Goal: Task Accomplishment & Management: Complete application form

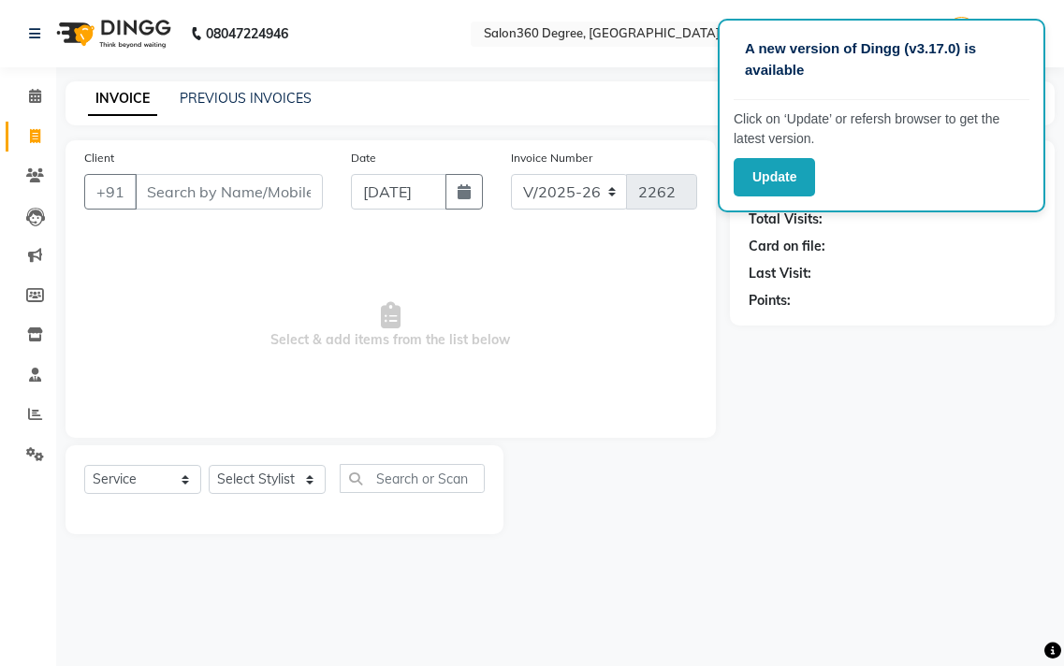
select select "5215"
select select "service"
type input "c"
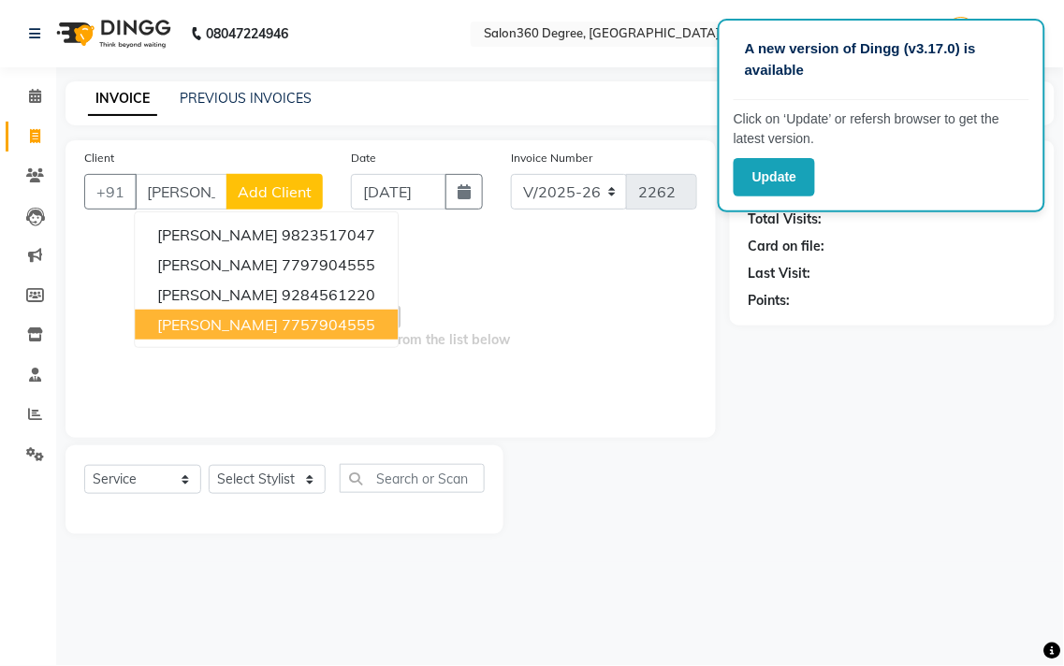
click at [264, 325] on span "chetanya harne" at bounding box center [217, 324] width 121 height 19
type input "7757904555"
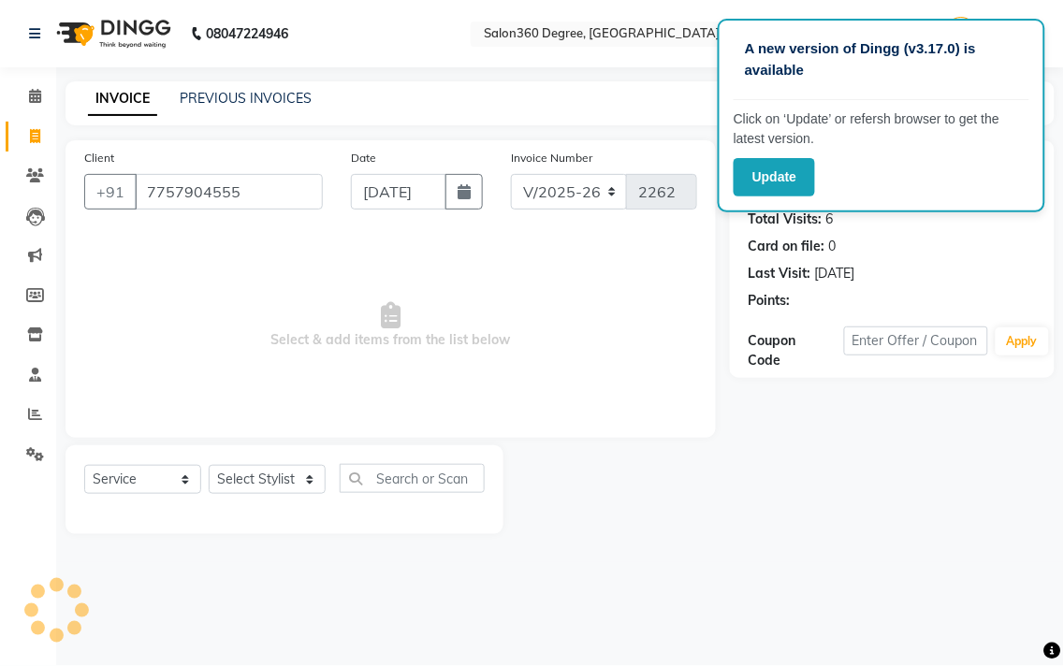
select select "1: Object"
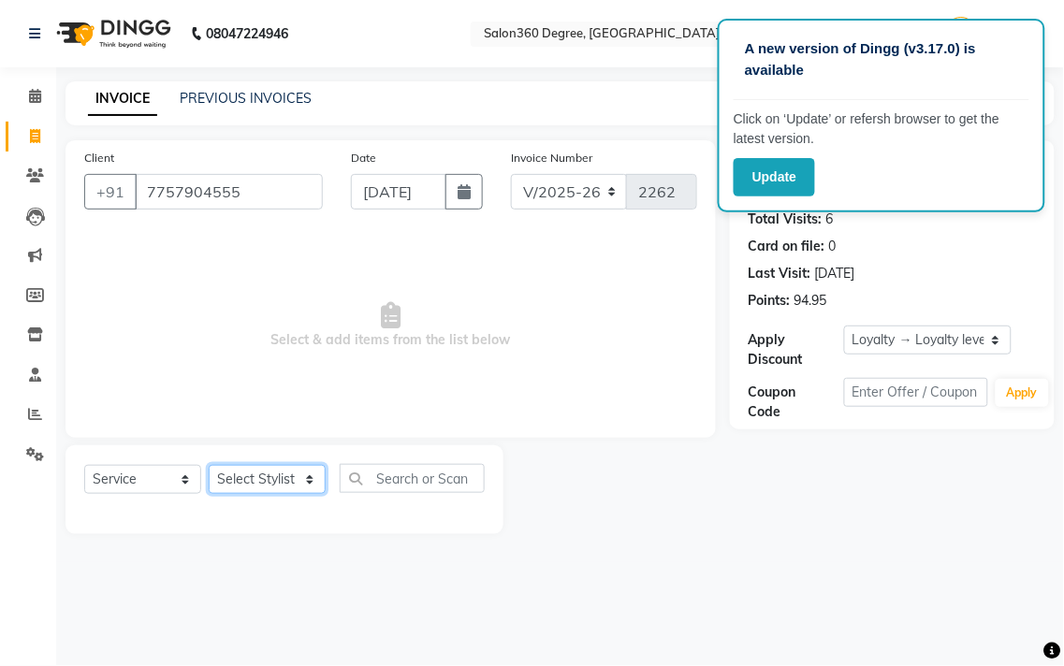
click at [264, 475] on select "Select Stylist Ankush Warpe Arati Garol dwarka panchal gaju khde Ganesh Harane …" at bounding box center [267, 479] width 117 height 29
select select "33518"
click at [209, 466] on select "Select Stylist Ankush Warpe Arati Garol dwarka panchal gaju khde Ganesh Harane …" at bounding box center [267, 479] width 117 height 29
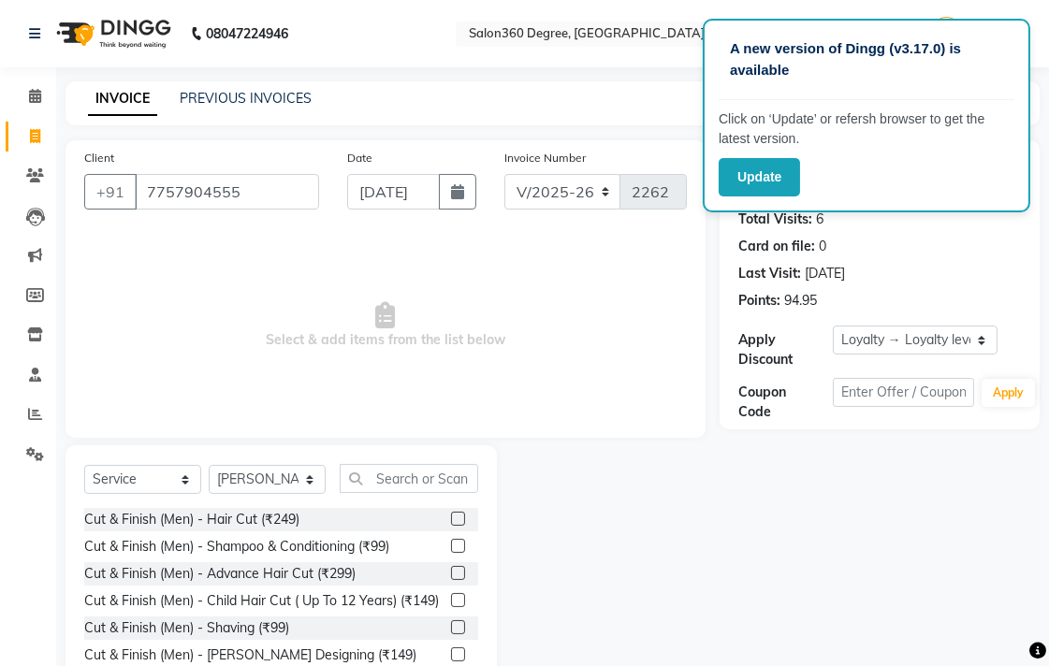
click at [451, 520] on label at bounding box center [458, 519] width 14 height 14
click at [451, 520] on input "checkbox" at bounding box center [457, 520] width 12 height 12
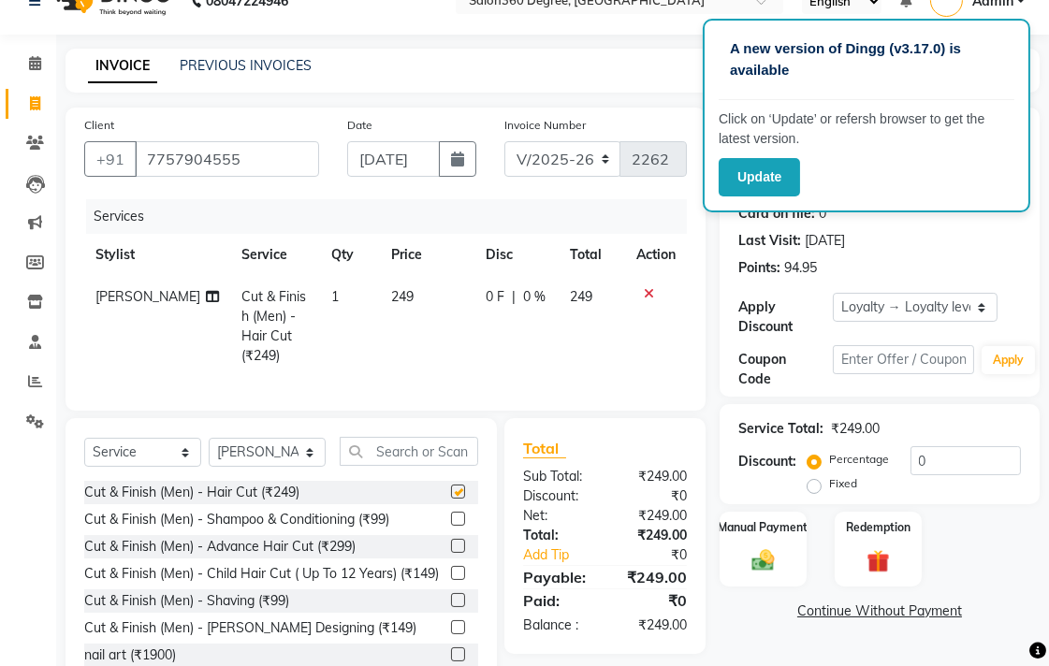
scroll to position [85, 0]
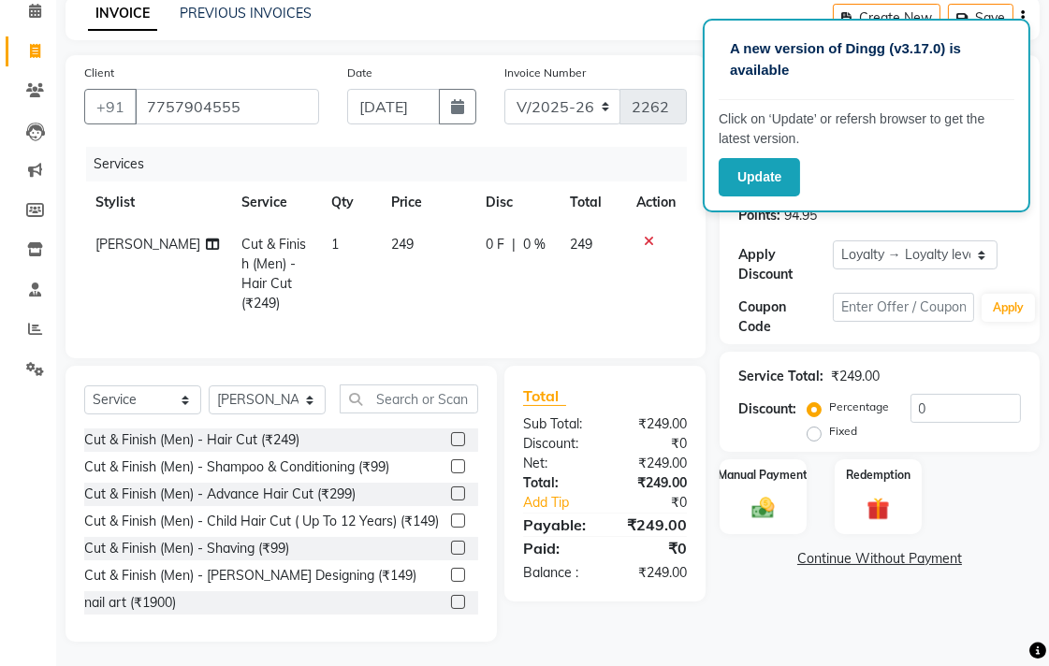
checkbox input "false"
click at [428, 402] on input "text" at bounding box center [409, 399] width 139 height 29
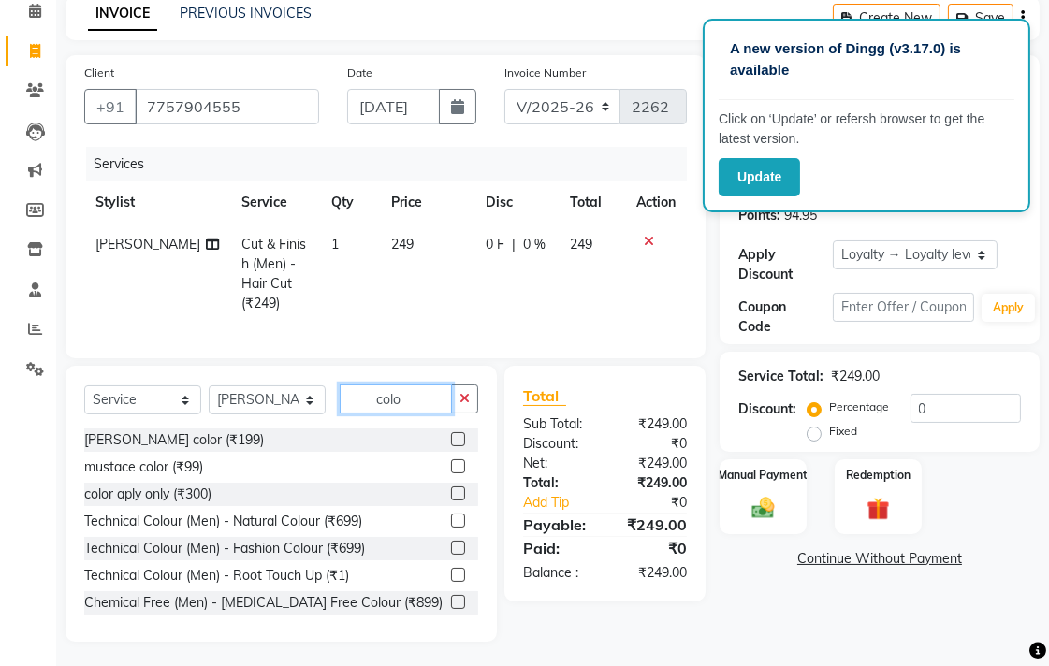
type input "colo"
click at [451, 519] on label at bounding box center [458, 521] width 14 height 14
click at [451, 519] on input "checkbox" at bounding box center [457, 522] width 12 height 12
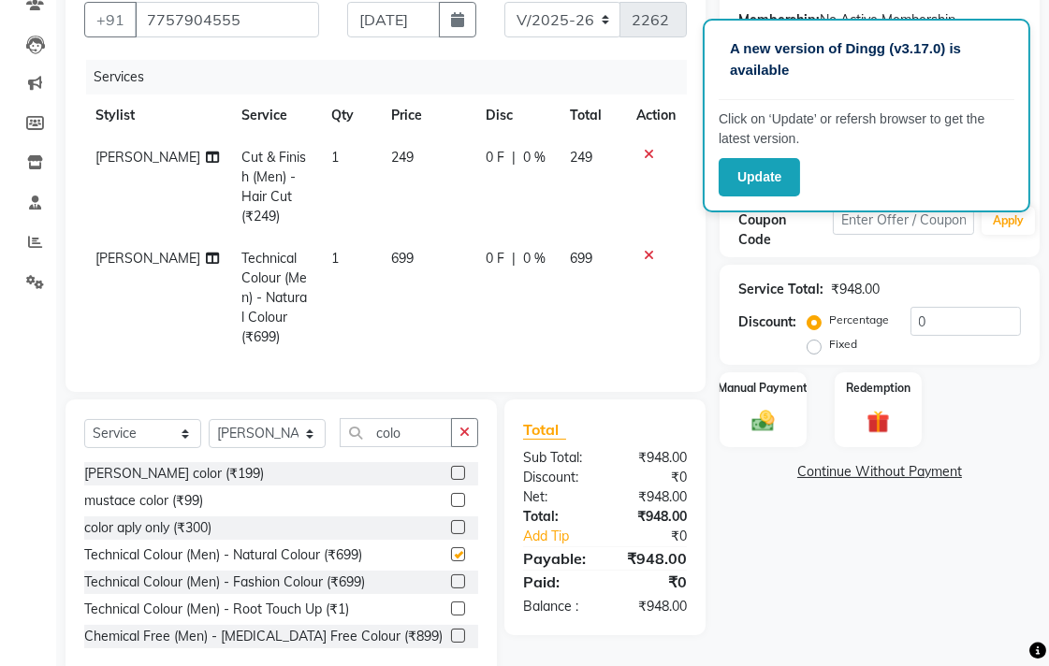
checkbox input "false"
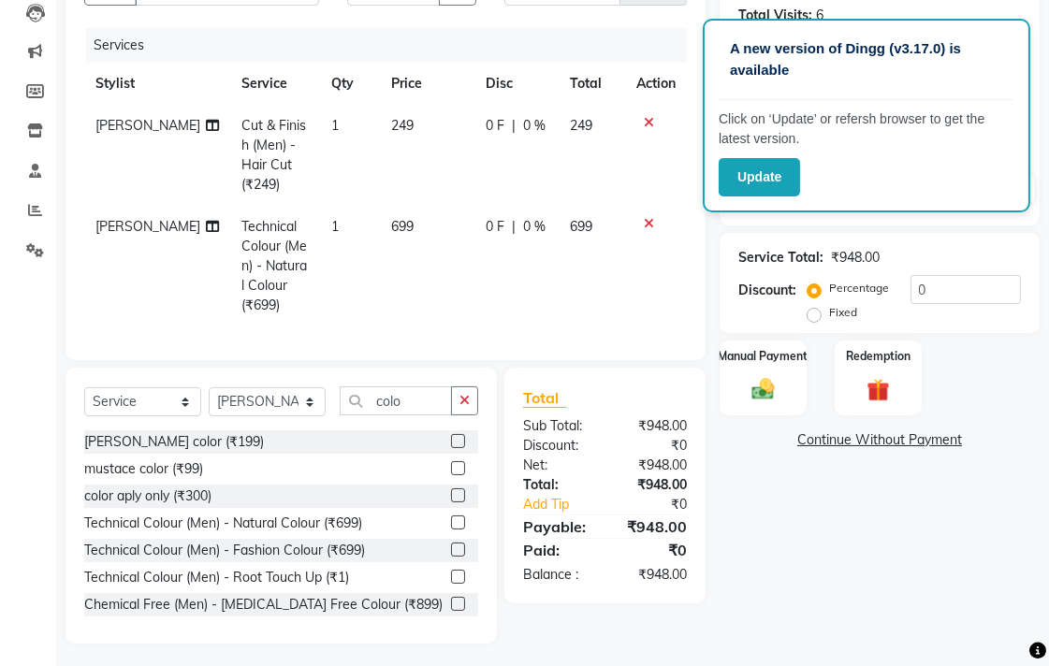
scroll to position [206, 0]
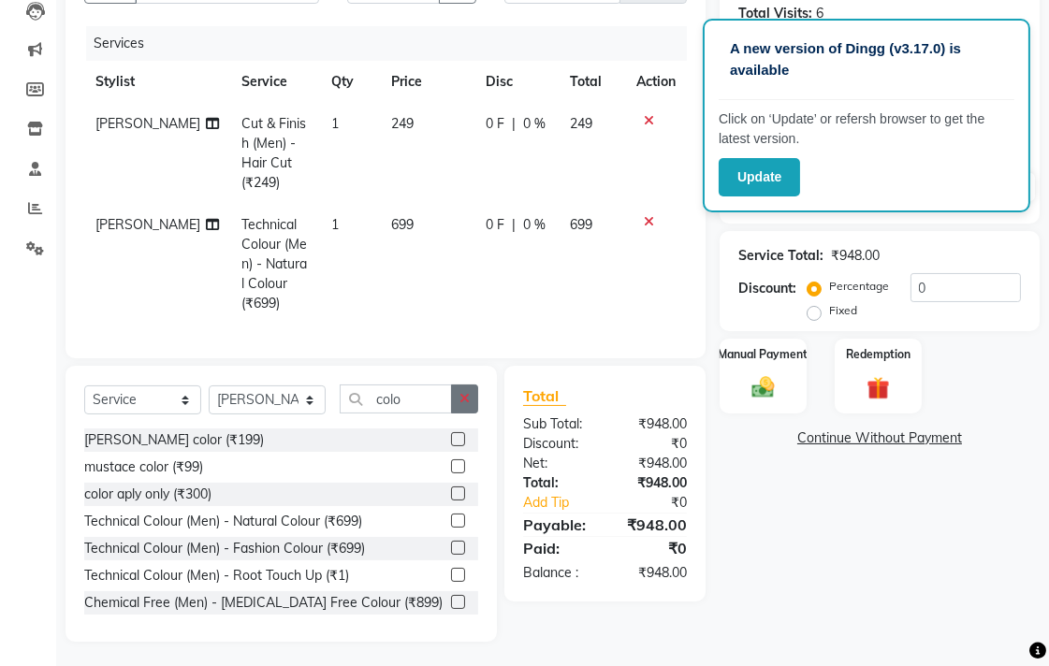
drag, startPoint x: 469, startPoint y: 388, endPoint x: 466, endPoint y: 432, distance: 44.1
click at [470, 388] on button "button" at bounding box center [464, 399] width 27 height 29
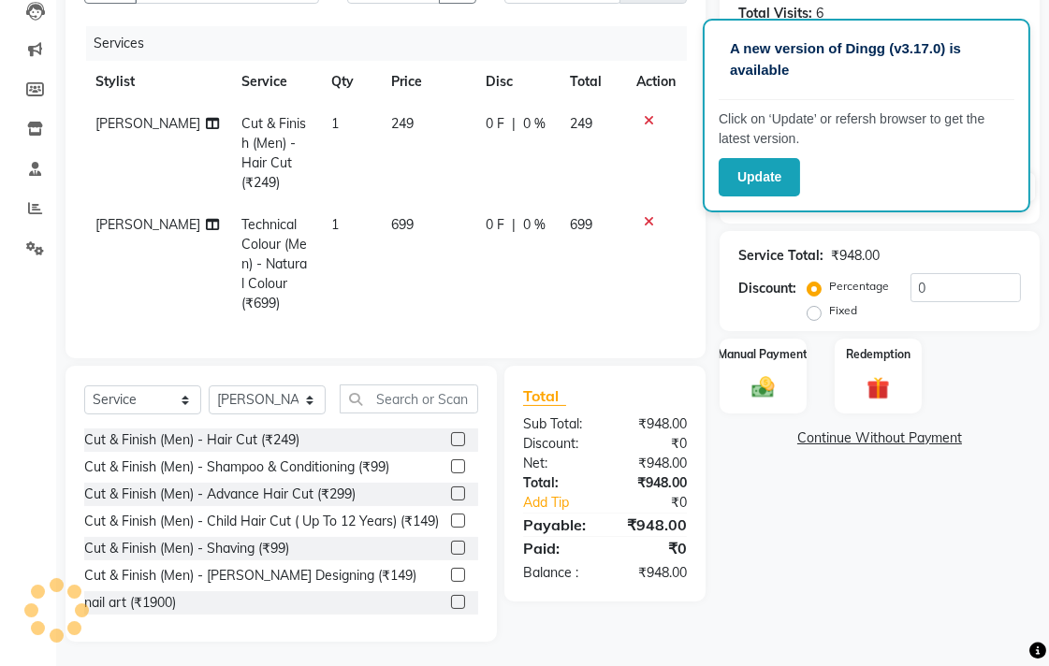
click at [451, 582] on label at bounding box center [458, 575] width 14 height 14
click at [451, 582] on input "checkbox" at bounding box center [457, 576] width 12 height 12
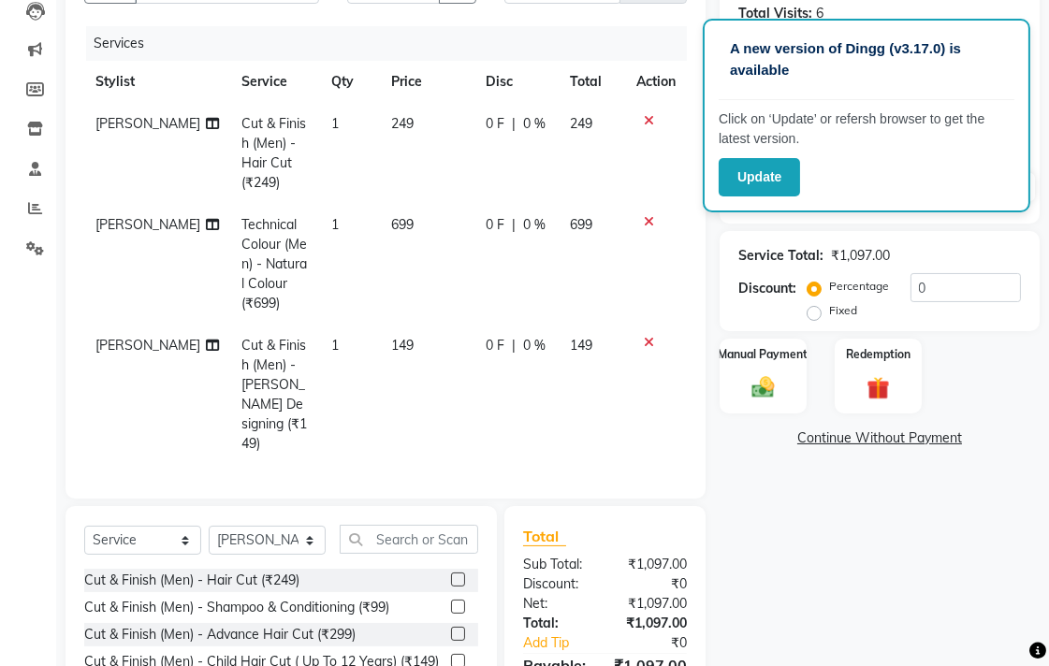
checkbox input "false"
click at [396, 333] on td "149" at bounding box center [427, 395] width 95 height 140
select select "33518"
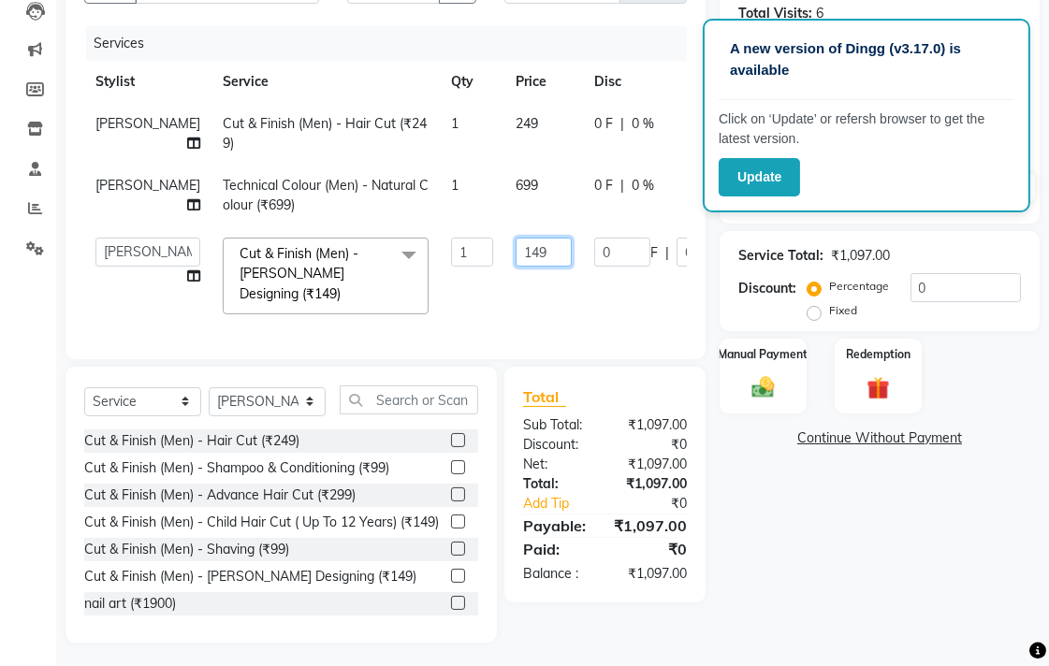
click at [516, 267] on input "149" at bounding box center [544, 252] width 56 height 29
type input "100"
click at [505, 215] on td "699" at bounding box center [544, 196] width 79 height 62
select select "33518"
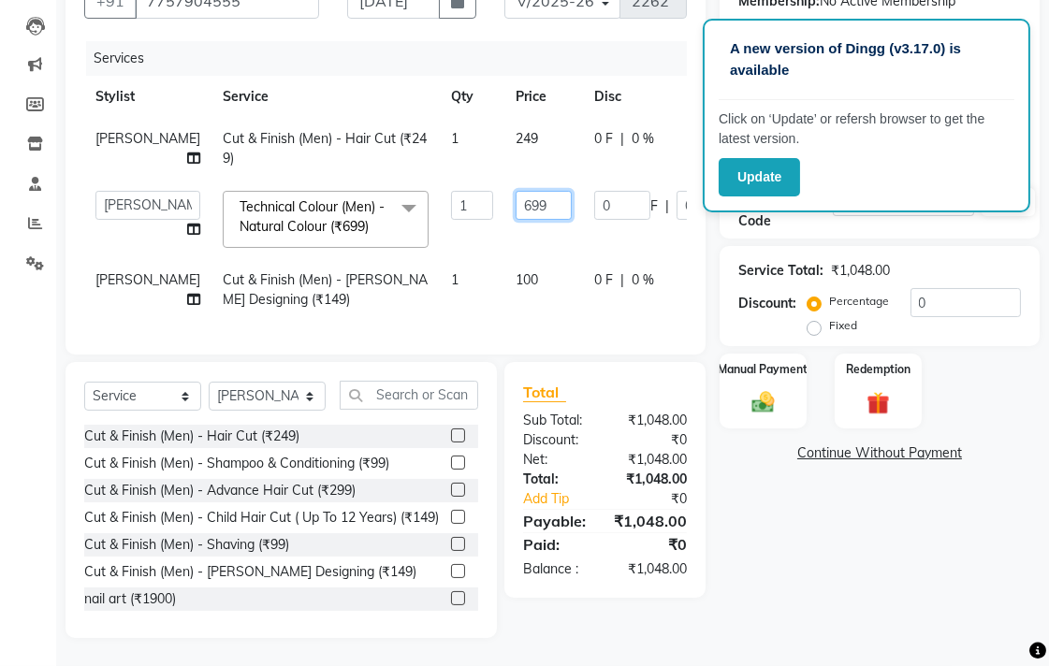
click at [516, 216] on input "699" at bounding box center [544, 205] width 56 height 29
type input "6"
type input "700"
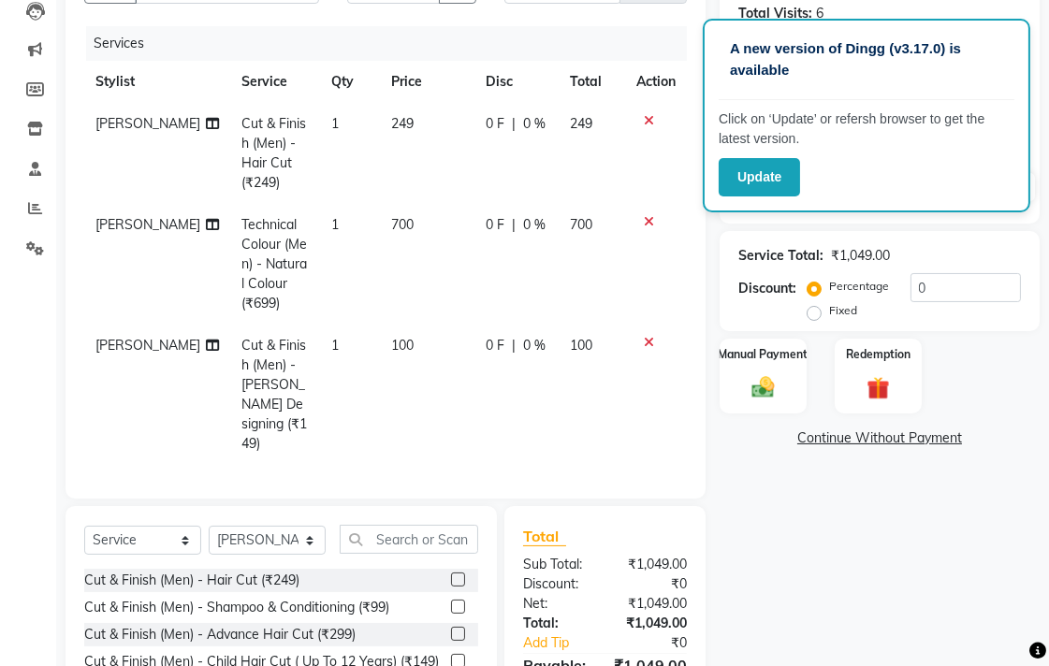
click at [464, 161] on tr "Ganesh Harane Cut & Finish (Men) - Hair Cut (₹249) 1 249 0 F | 0 % 249" at bounding box center [385, 153] width 603 height 101
click at [443, 161] on td "249" at bounding box center [427, 153] width 95 height 101
select select "33518"
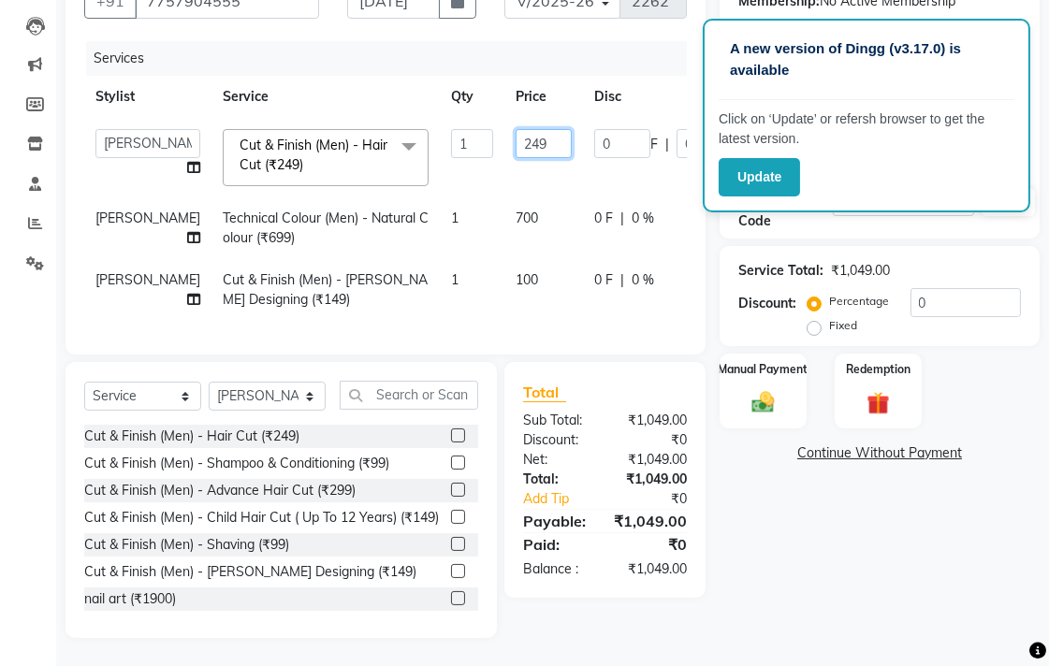
click at [516, 129] on input "249" at bounding box center [544, 143] width 56 height 29
type input "200"
click at [838, 575] on div "Name: Chetanya Harne Membership: No Active Membership Total Visits: 6 Card on f…" at bounding box center [887, 293] width 334 height 689
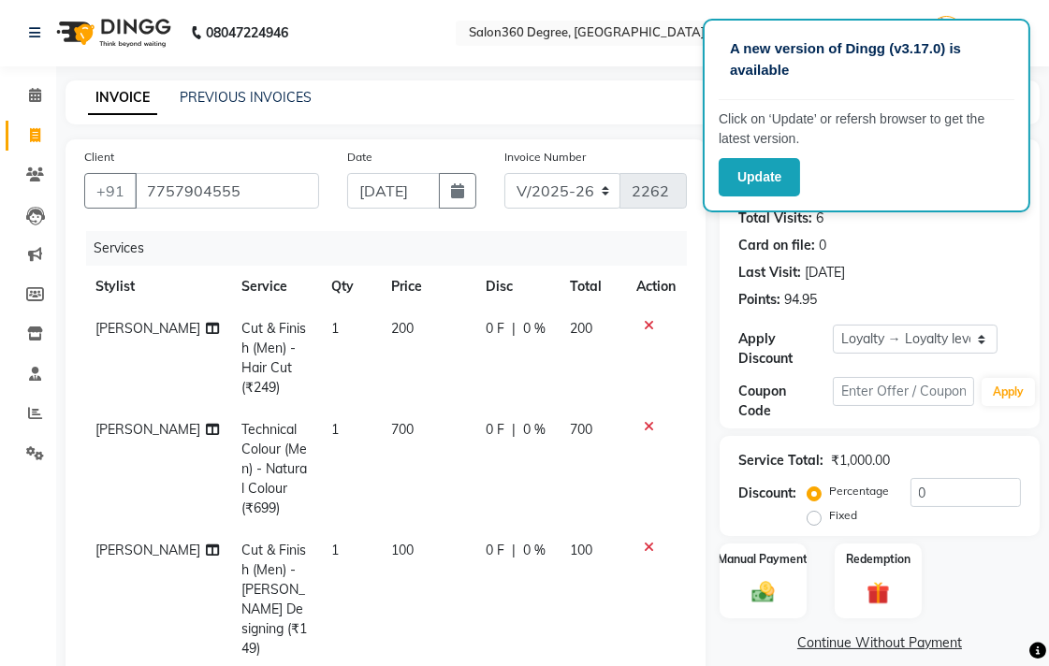
scroll to position [0, 0]
click at [462, 187] on icon "button" at bounding box center [457, 191] width 13 height 15
select select "9"
select select "2025"
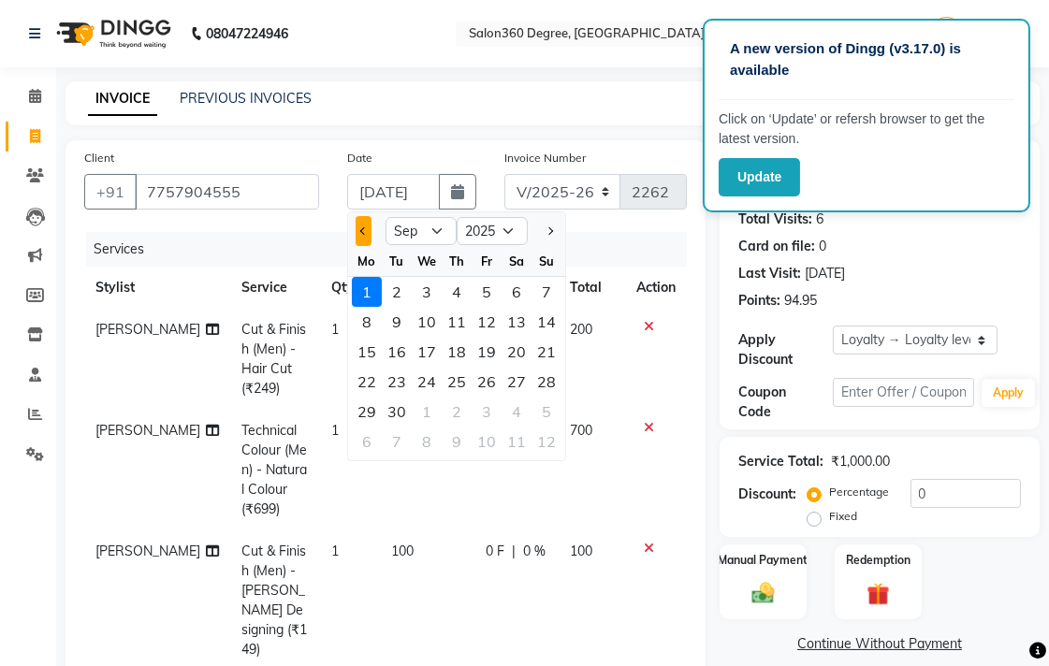
click at [368, 229] on button "Previous month" at bounding box center [364, 231] width 16 height 30
select select "8"
click at [552, 408] on div "31" at bounding box center [547, 412] width 30 height 30
type input "[DATE]"
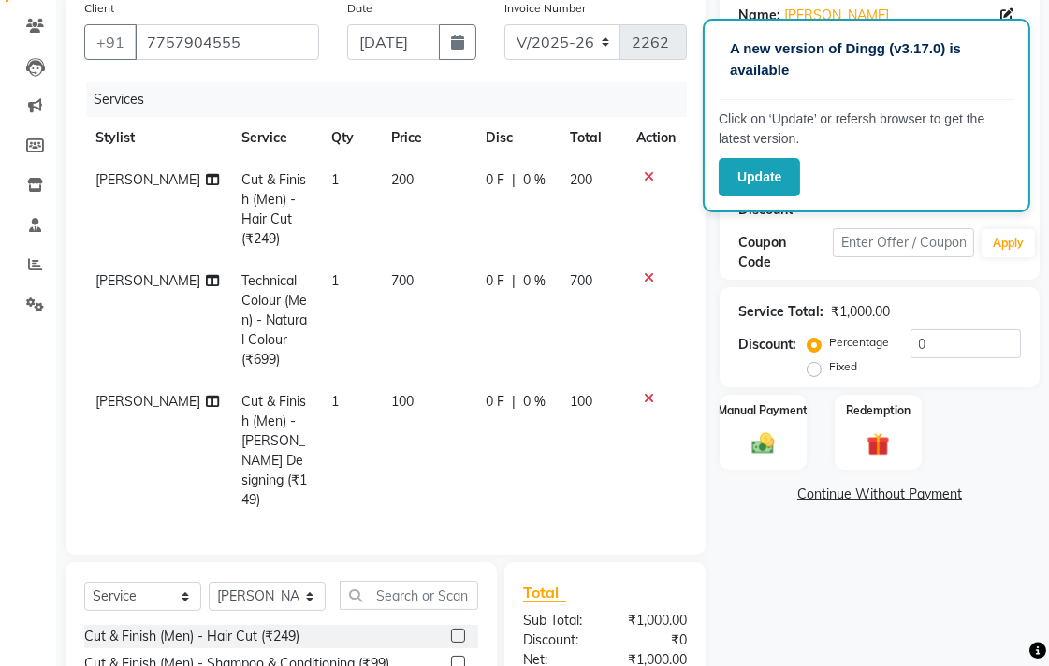
scroll to position [306, 0]
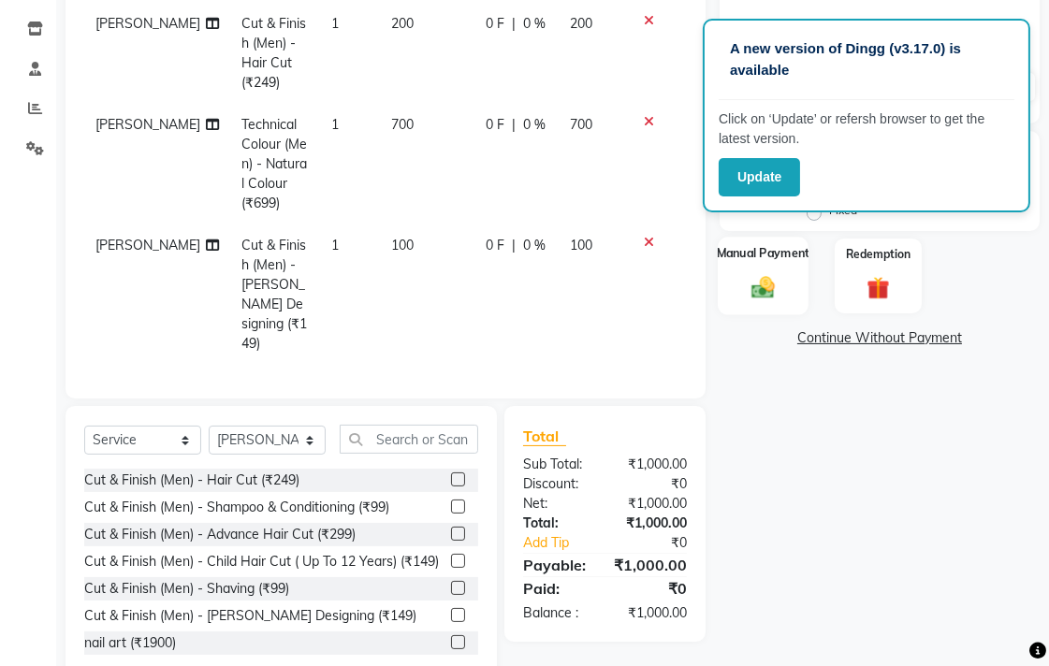
click at [739, 295] on div "Manual Payment" at bounding box center [763, 276] width 91 height 79
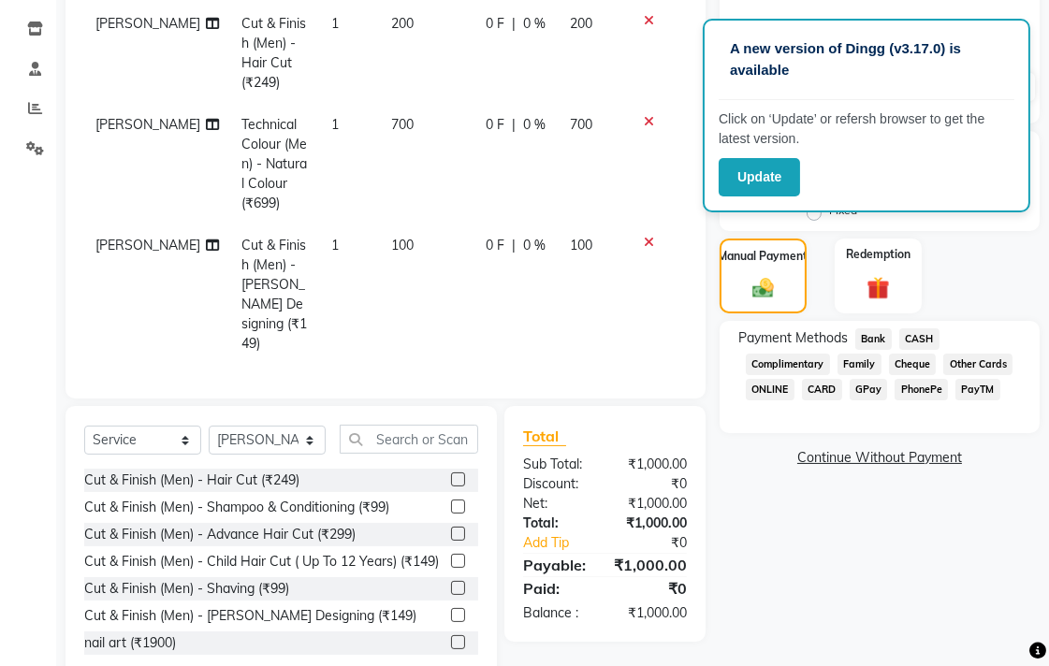
click at [875, 335] on span "Bank" at bounding box center [874, 340] width 37 height 22
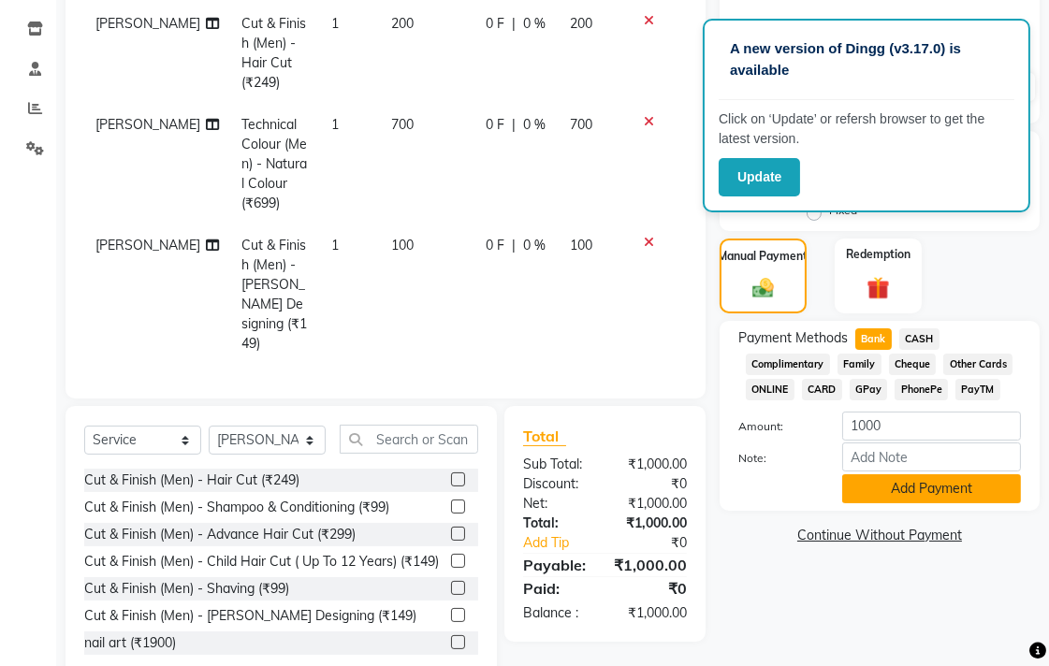
click at [884, 487] on button "Add Payment" at bounding box center [931, 489] width 179 height 29
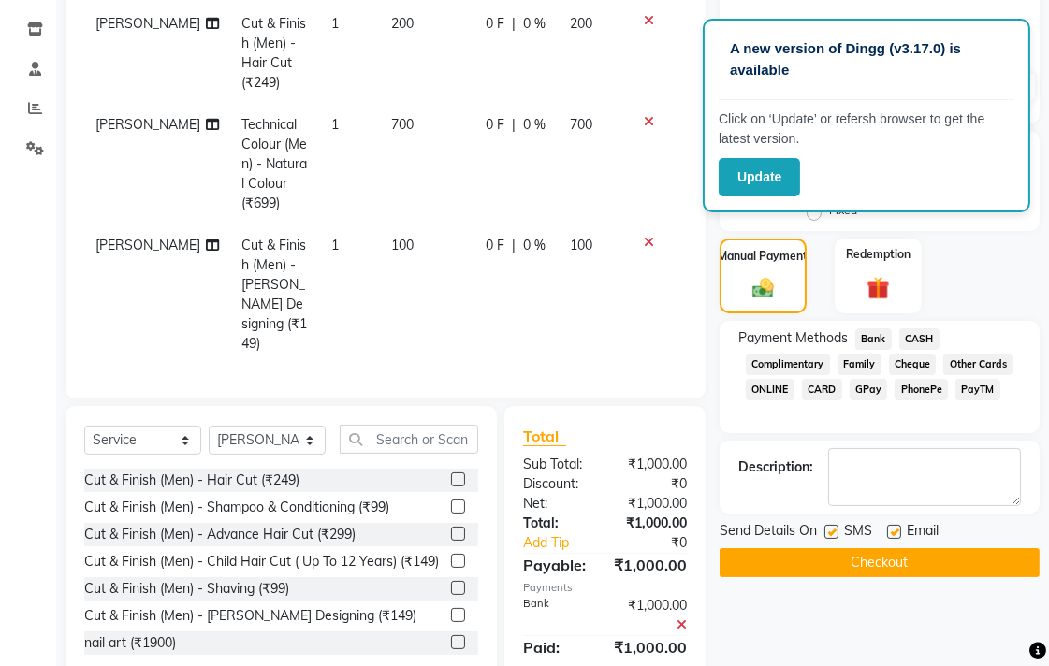
click at [850, 565] on button "Checkout" at bounding box center [880, 563] width 320 height 29
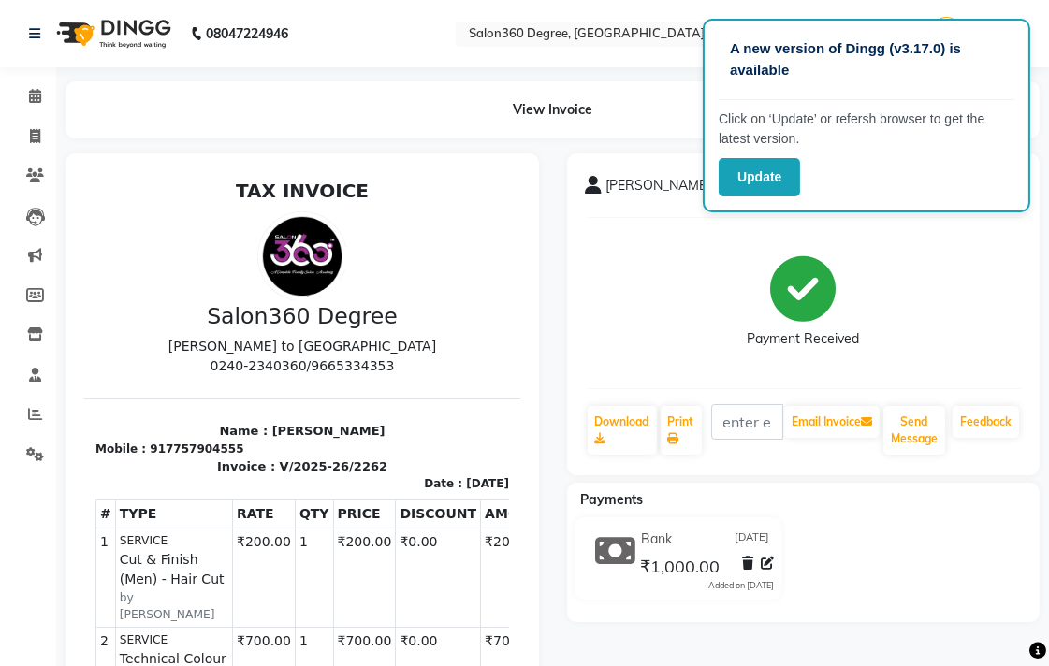
click at [25, 152] on li "Invoice" at bounding box center [28, 137] width 56 height 40
click at [35, 140] on icon at bounding box center [35, 136] width 10 height 14
select select "service"
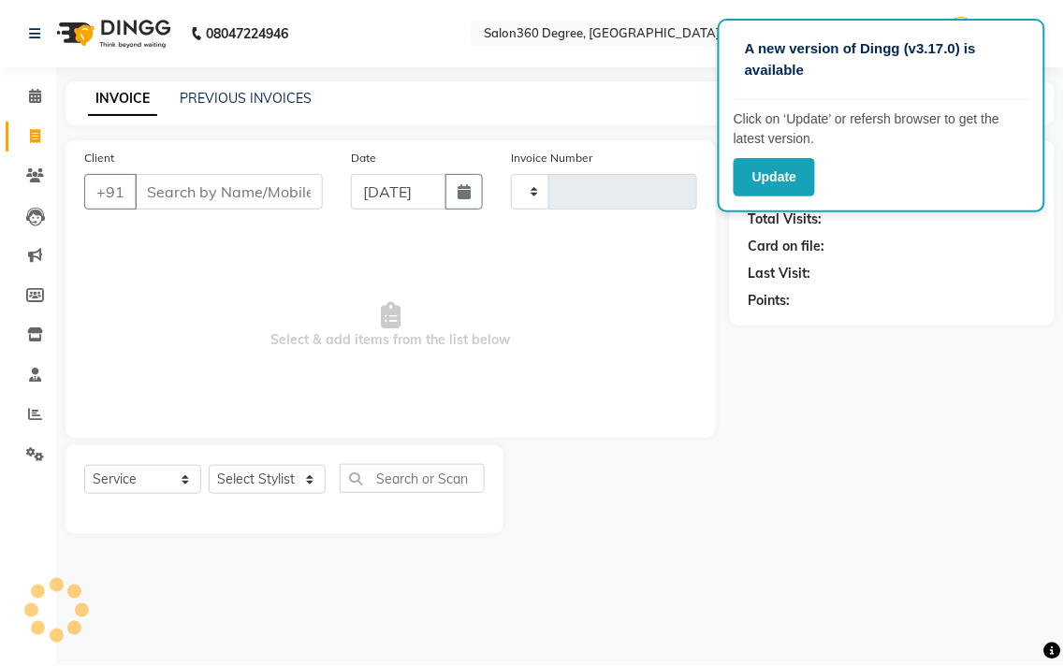
type input "2263"
select select "5215"
click at [244, 96] on link "PREVIOUS INVOICES" at bounding box center [246, 98] width 132 height 17
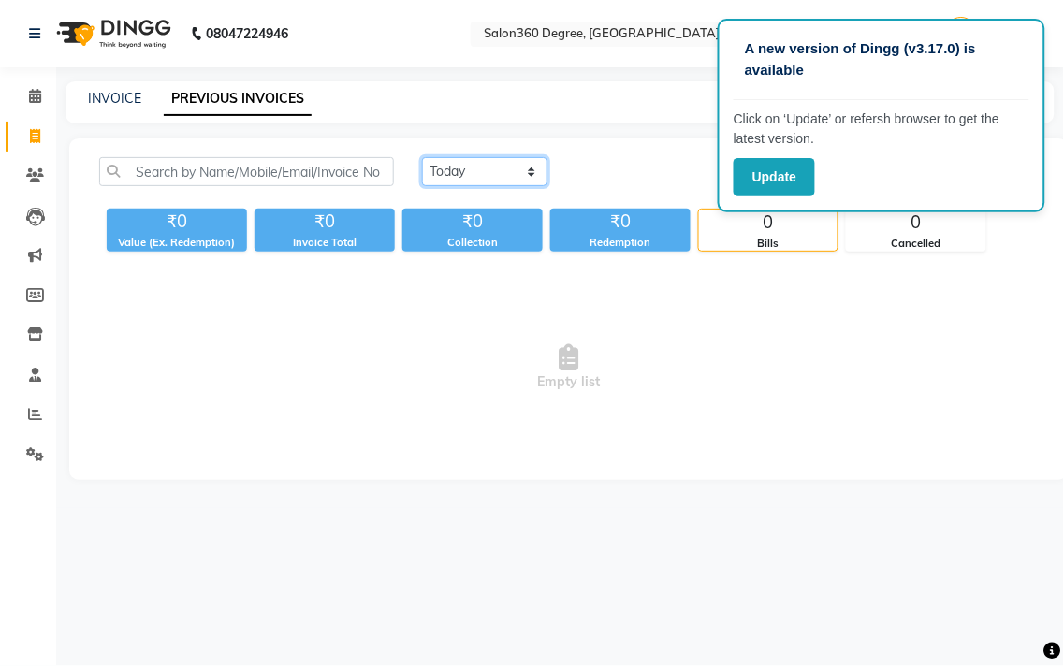
drag, startPoint x: 428, startPoint y: 169, endPoint x: 438, endPoint y: 167, distance: 10.7
click at [431, 169] on select "[DATE] [DATE] Custom Range" at bounding box center [484, 171] width 125 height 29
click at [422, 157] on select "[DATE] [DATE] Custom Range" at bounding box center [484, 171] width 125 height 29
click at [504, 179] on select "[DATE] [DATE] Custom Range" at bounding box center [492, 172] width 140 height 29
select select "[DATE]"
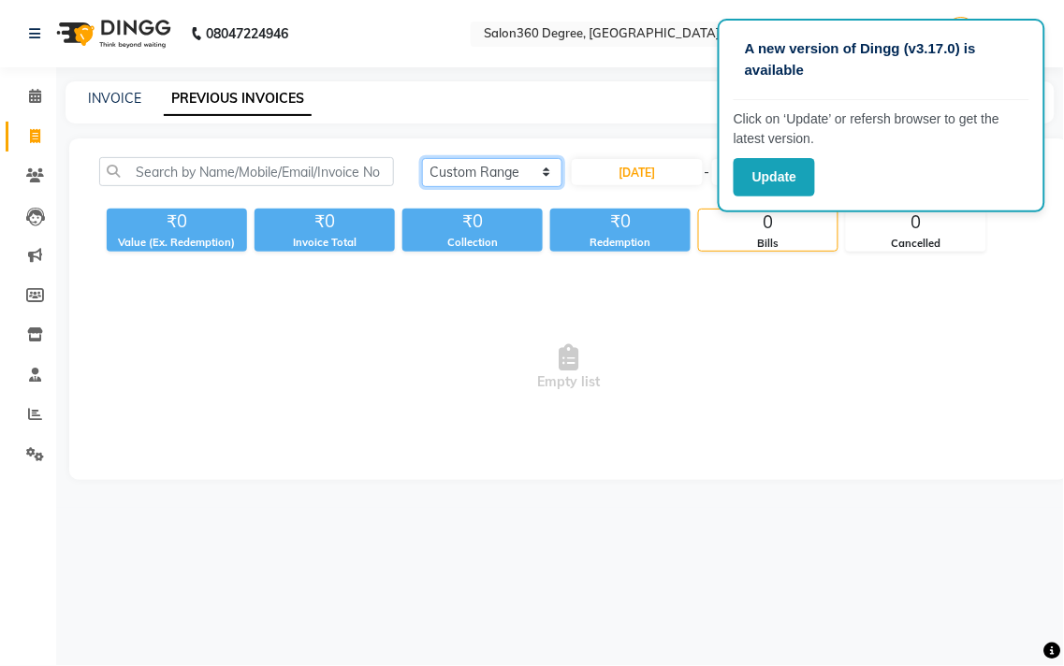
click at [422, 158] on select "[DATE] [DATE] Custom Range" at bounding box center [492, 172] width 140 height 29
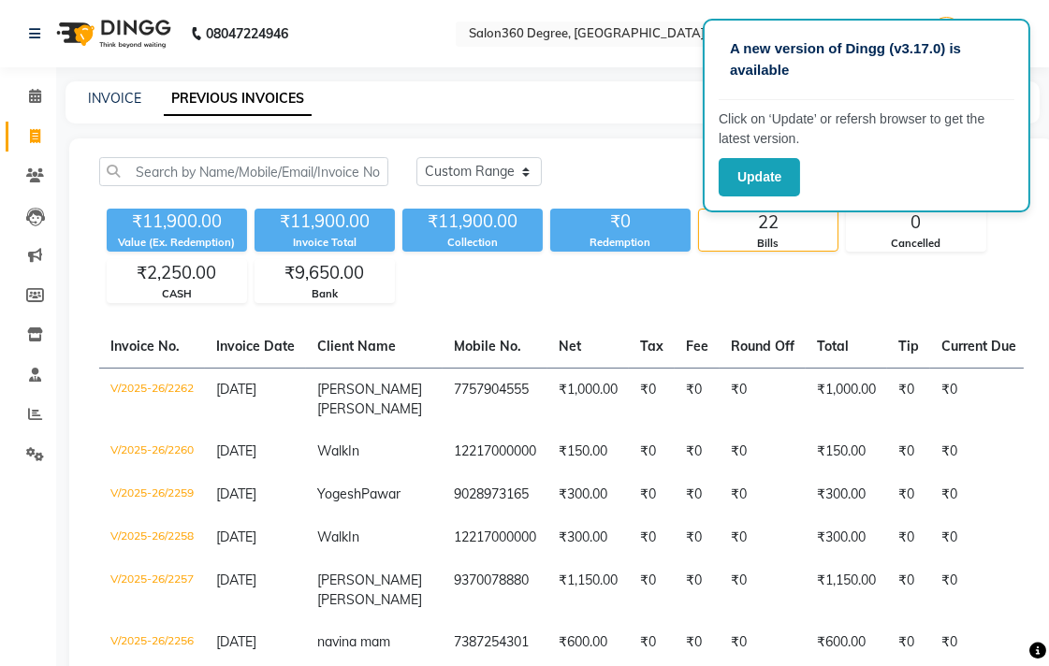
click at [759, 155] on div "A new version of Dingg (v3.17.0) is available Click on ‘Update’ or refersh brow…" at bounding box center [867, 116] width 328 height 194
click at [753, 183] on button "Update" at bounding box center [759, 177] width 81 height 38
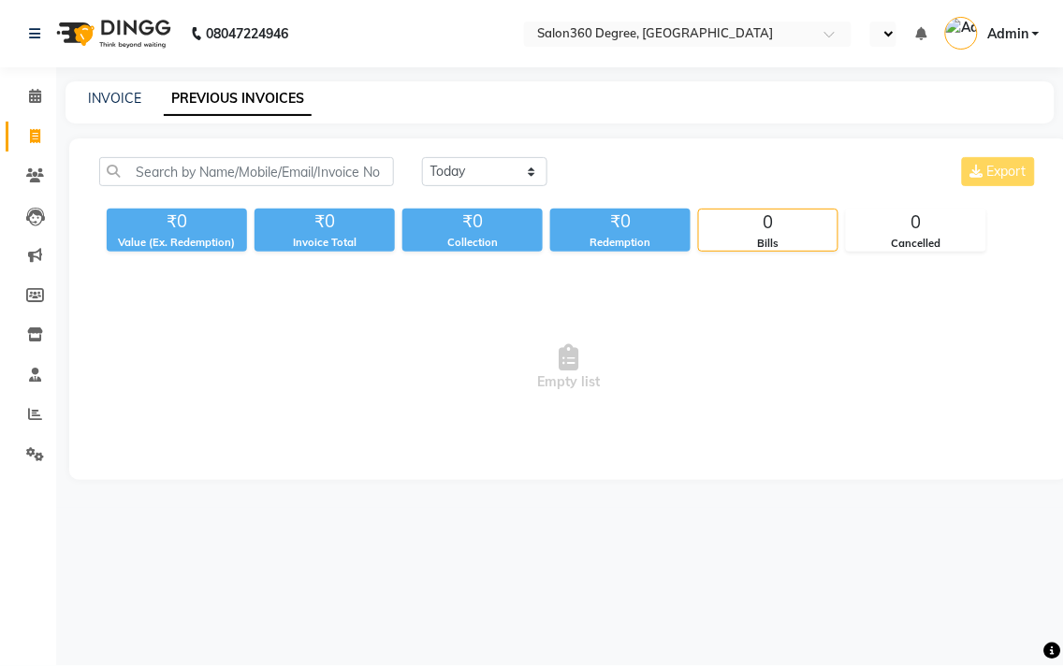
select select "en"
click at [457, 183] on select "[DATE] [DATE] Custom Range" at bounding box center [484, 171] width 125 height 29
select select "[DATE]"
click at [422, 157] on select "[DATE] [DATE] Custom Range" at bounding box center [484, 171] width 125 height 29
